Goal: Information Seeking & Learning: Learn about a topic

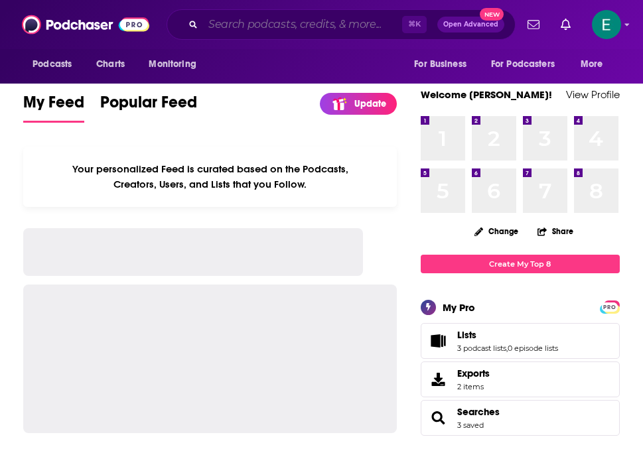
click at [319, 29] on input "Search podcasts, credits, & more..." at bounding box center [302, 24] width 199 height 21
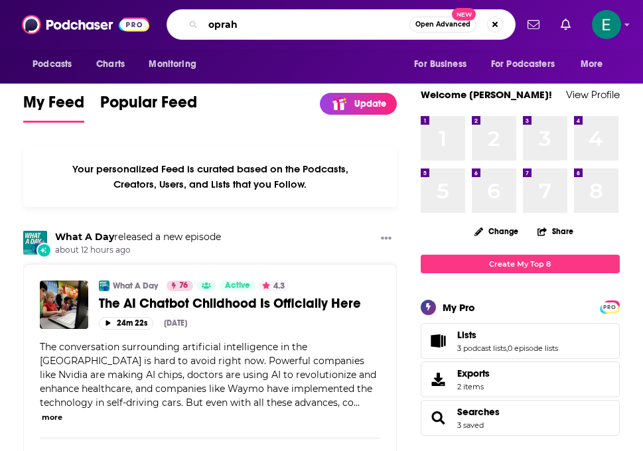
type input "oprah"
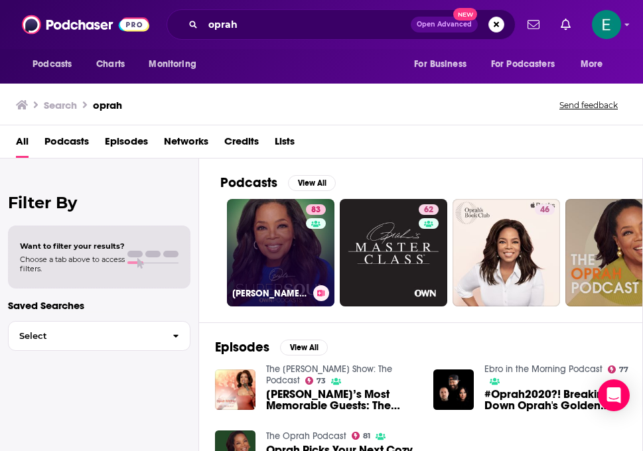
click at [276, 253] on link "83 [PERSON_NAME]'s Super Soul" at bounding box center [280, 252] width 107 height 107
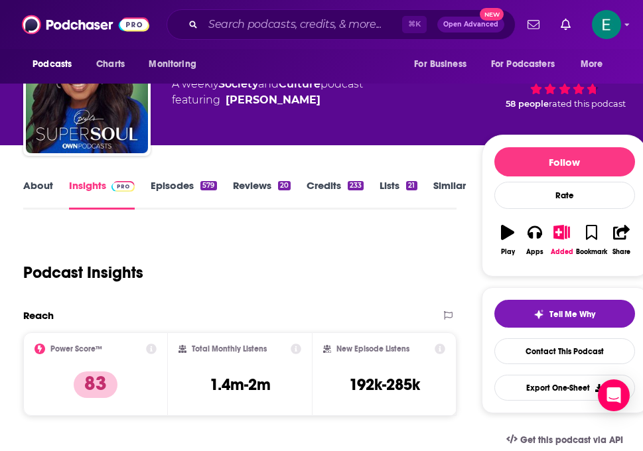
scroll to position [4, 0]
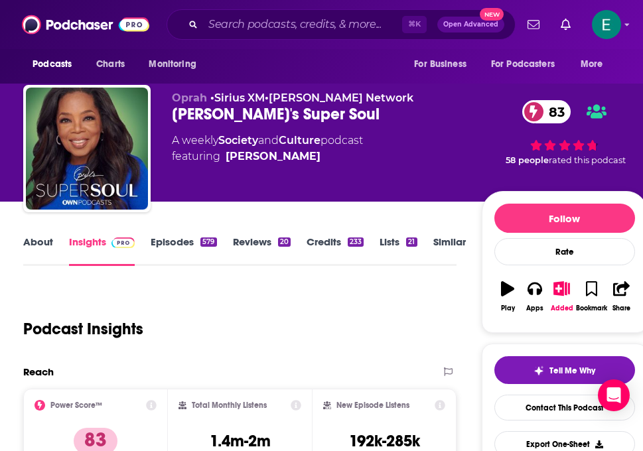
click at [198, 245] on link "Episodes 579" at bounding box center [184, 250] width 66 height 31
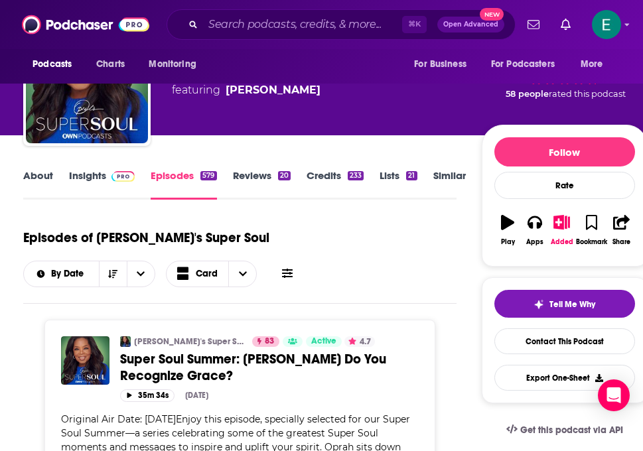
scroll to position [60, 0]
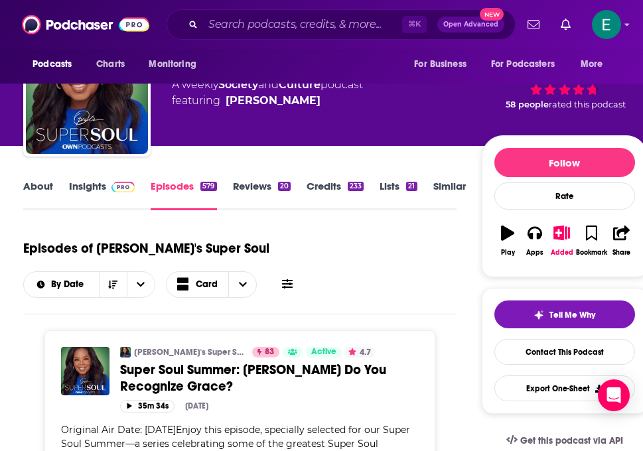
click at [41, 184] on link "About" at bounding box center [38, 195] width 30 height 31
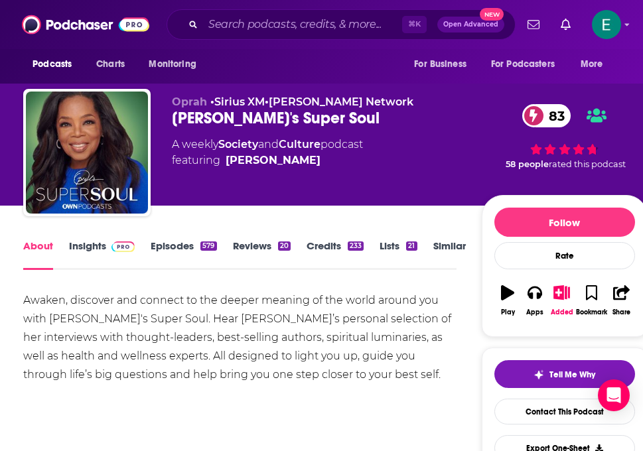
click at [180, 252] on link "Episodes 579" at bounding box center [184, 254] width 66 height 31
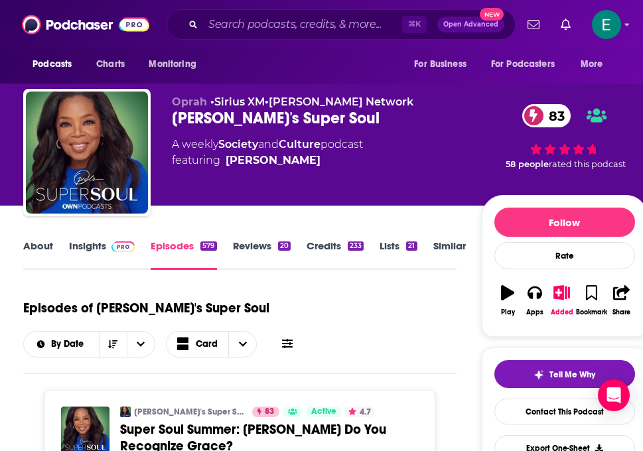
click at [89, 248] on link "Insights" at bounding box center [102, 254] width 66 height 31
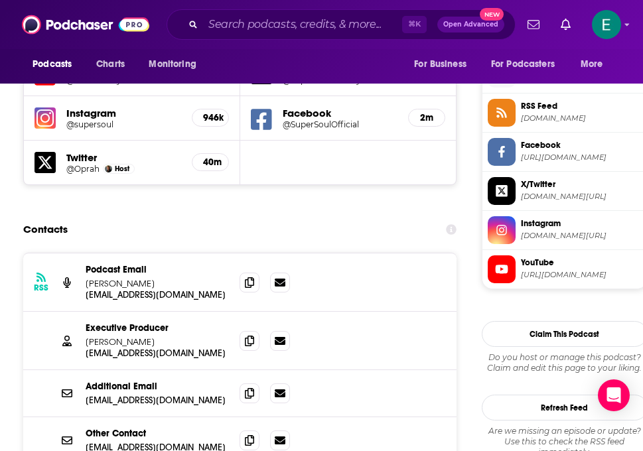
scroll to position [1192, 0]
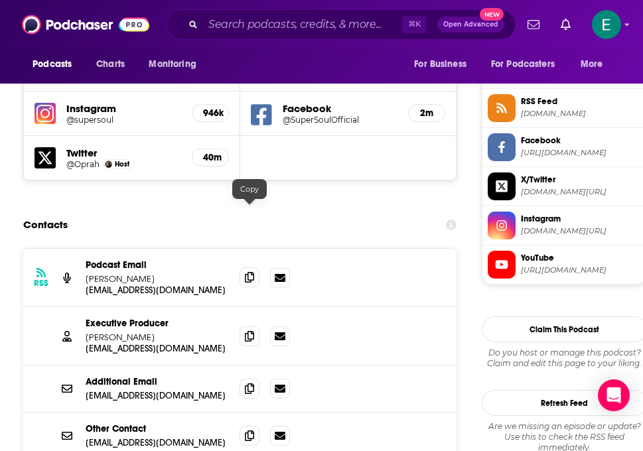
click at [254, 267] on span at bounding box center [249, 277] width 20 height 20
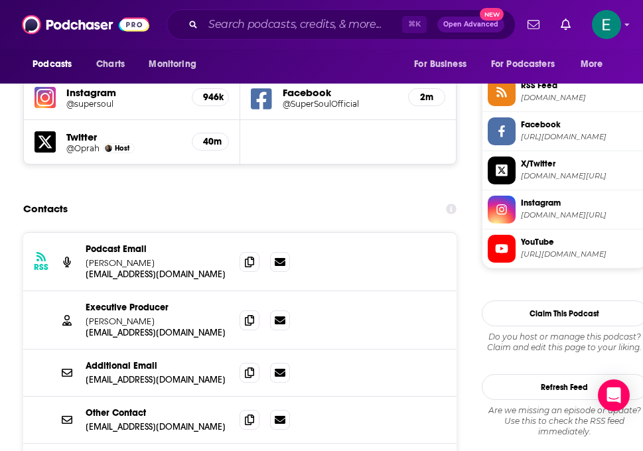
scroll to position [1210, 0]
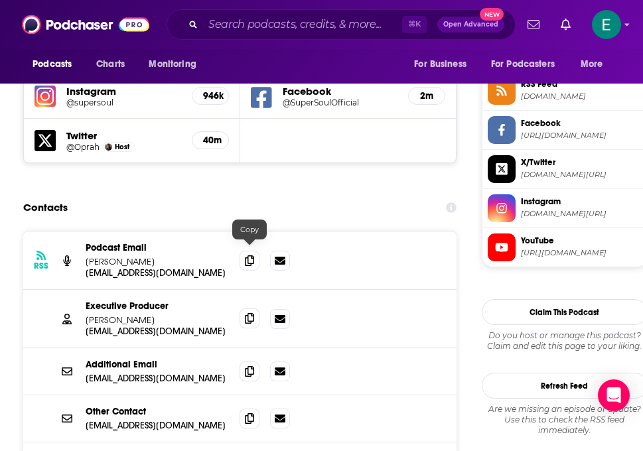
click at [251, 313] on icon at bounding box center [249, 318] width 9 height 11
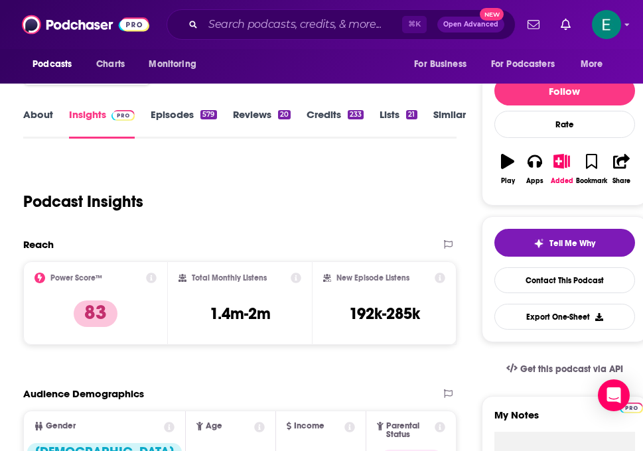
scroll to position [0, 0]
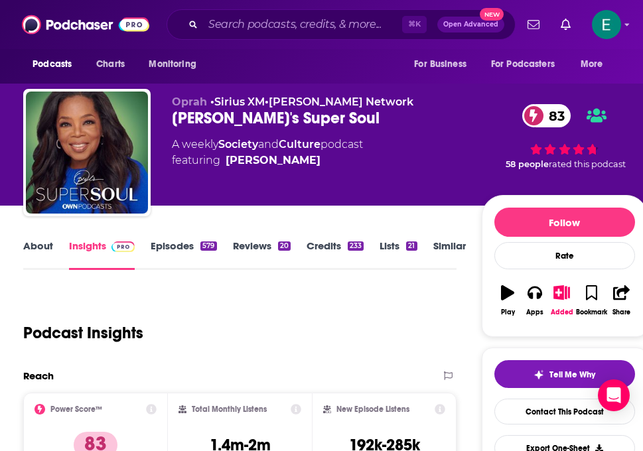
click at [435, 254] on link "Similar" at bounding box center [449, 254] width 32 height 31
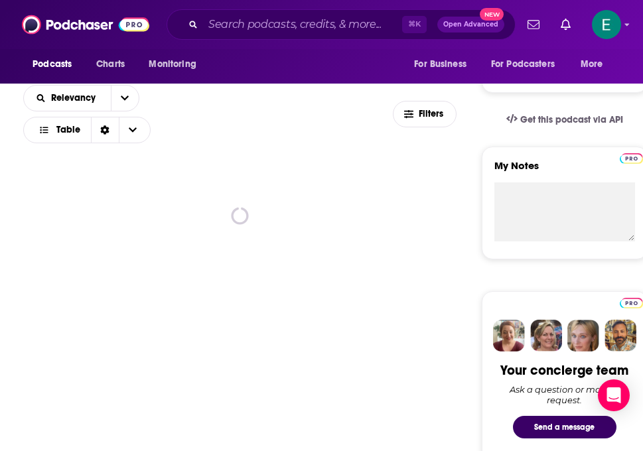
scroll to position [379, 0]
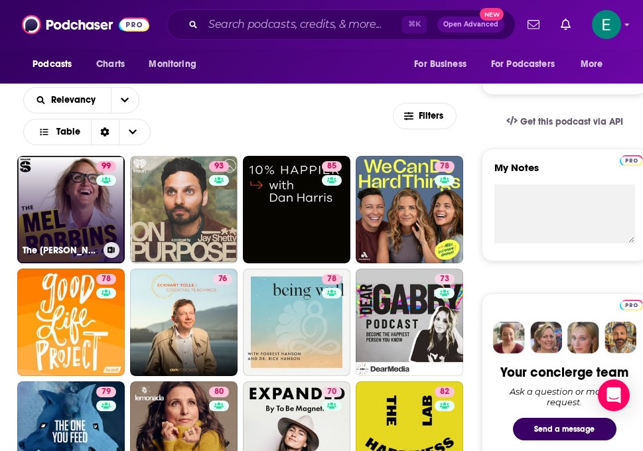
click at [73, 200] on link "99 The [PERSON_NAME] Podcast" at bounding box center [70, 209] width 107 height 107
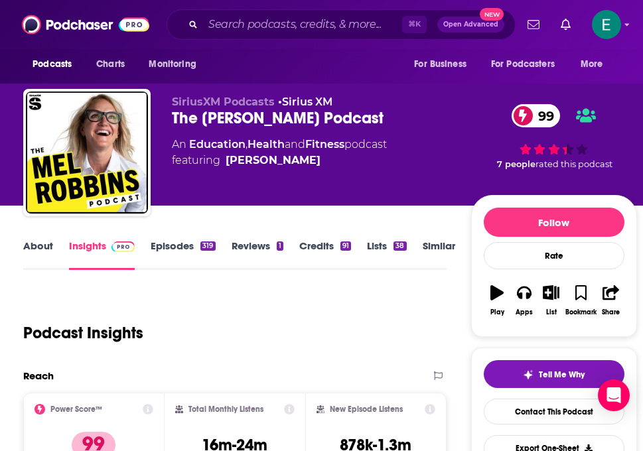
click at [185, 252] on link "Episodes 319" at bounding box center [183, 254] width 64 height 31
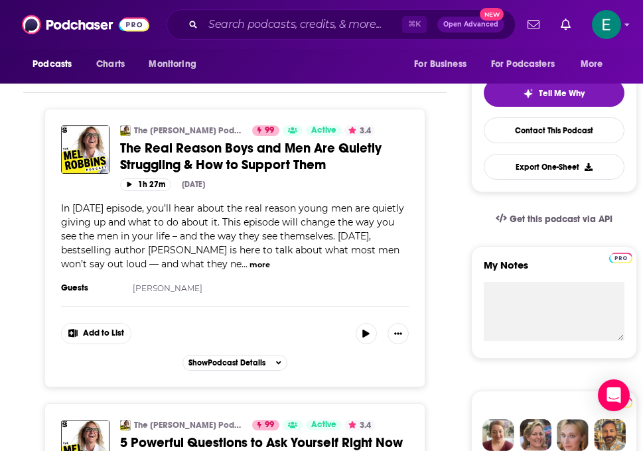
scroll to position [280, 0]
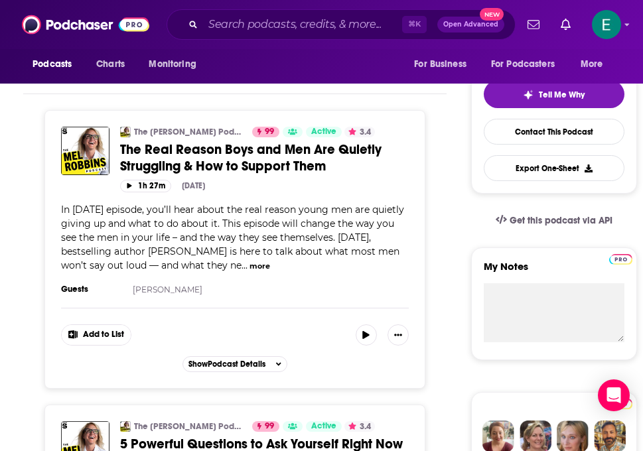
click at [249, 265] on button "more" at bounding box center [259, 266] width 21 height 11
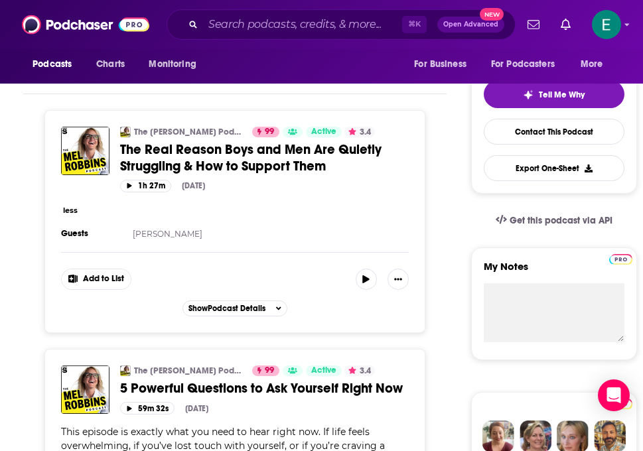
click at [70, 214] on button "less" at bounding box center [70, 210] width 15 height 11
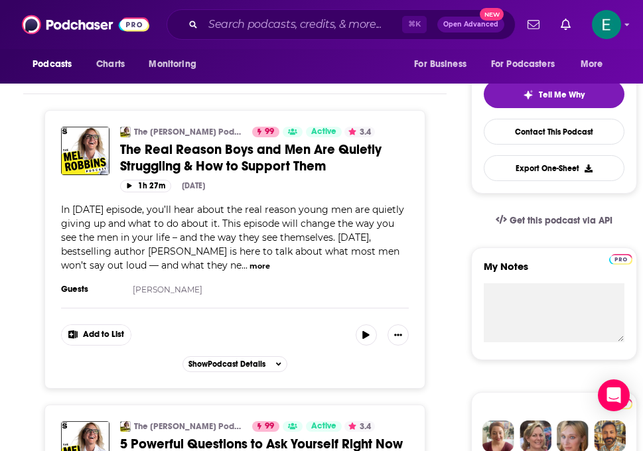
click at [249, 265] on button "more" at bounding box center [259, 266] width 21 height 11
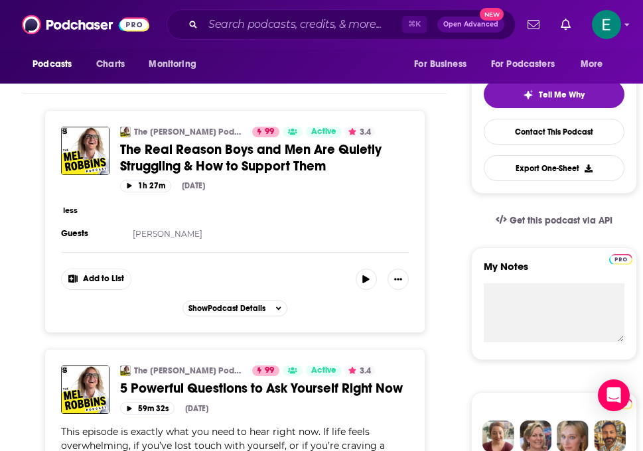
click at [70, 212] on button "less" at bounding box center [70, 210] width 15 height 11
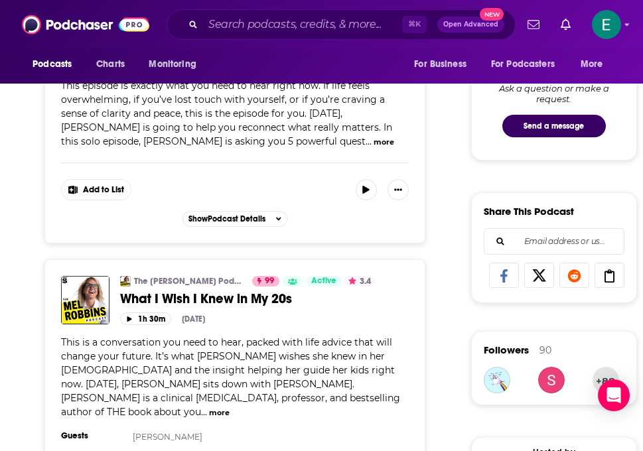
scroll to position [588, 0]
